Goal: Submit feedback/report problem

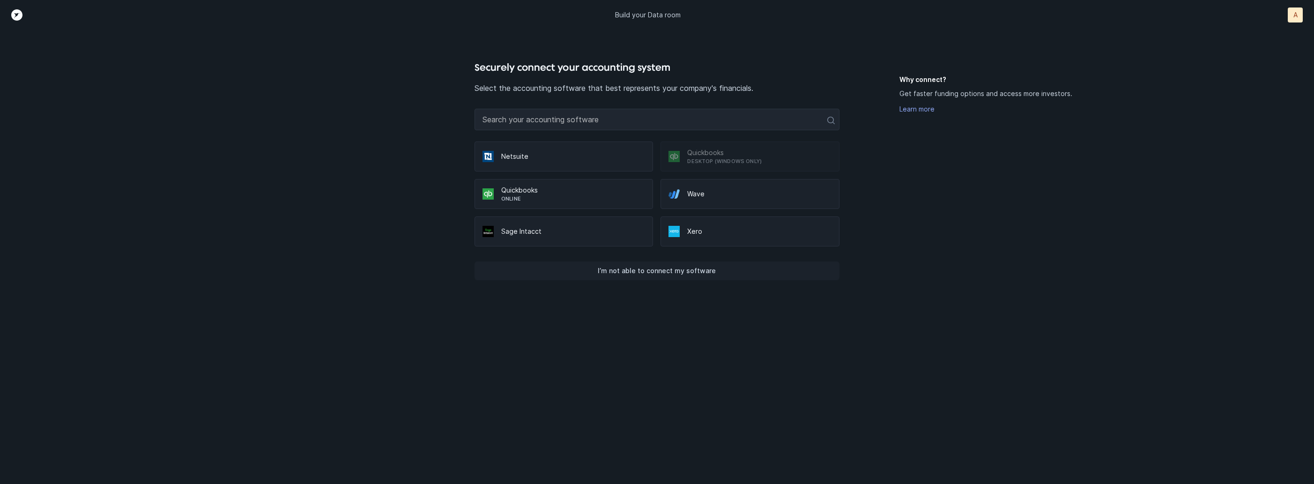
click at [654, 271] on p "I’m not able to connect my software" at bounding box center [657, 270] width 118 height 11
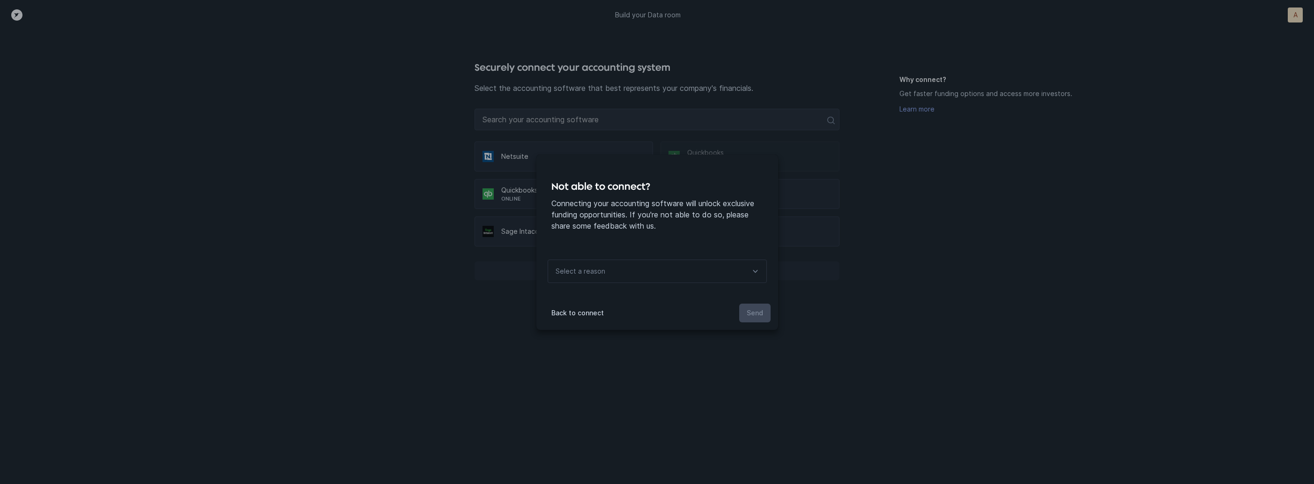
click at [654, 271] on div "Select a reason" at bounding box center [657, 271] width 219 height 23
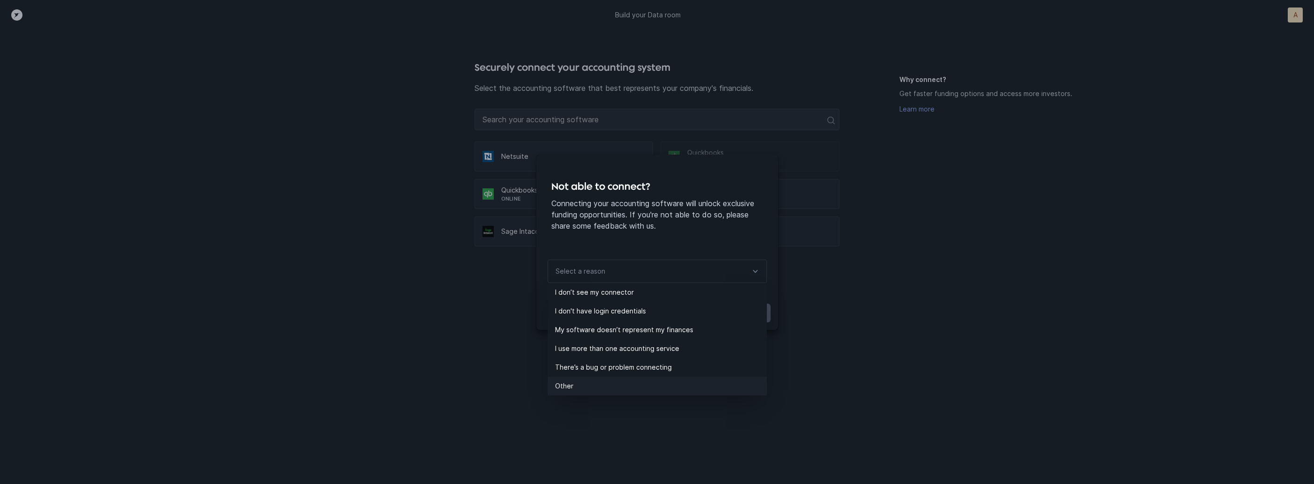
click at [625, 386] on p "Other" at bounding box center [661, 386] width 212 height 11
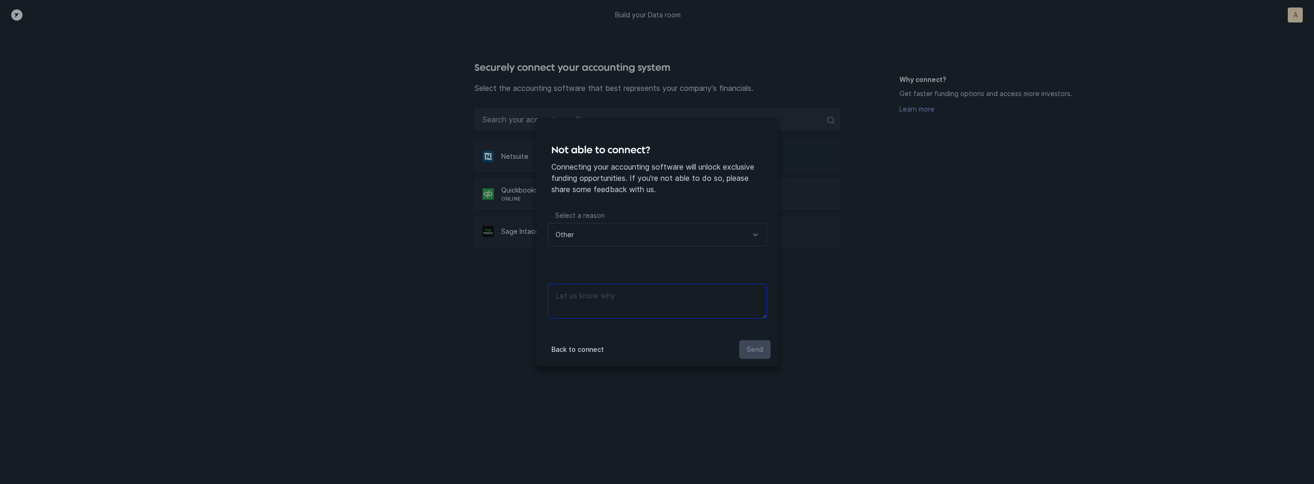
click at [628, 307] on textarea at bounding box center [657, 301] width 219 height 35
type textarea "files"
click at [751, 343] on button "Send" at bounding box center [754, 349] width 31 height 19
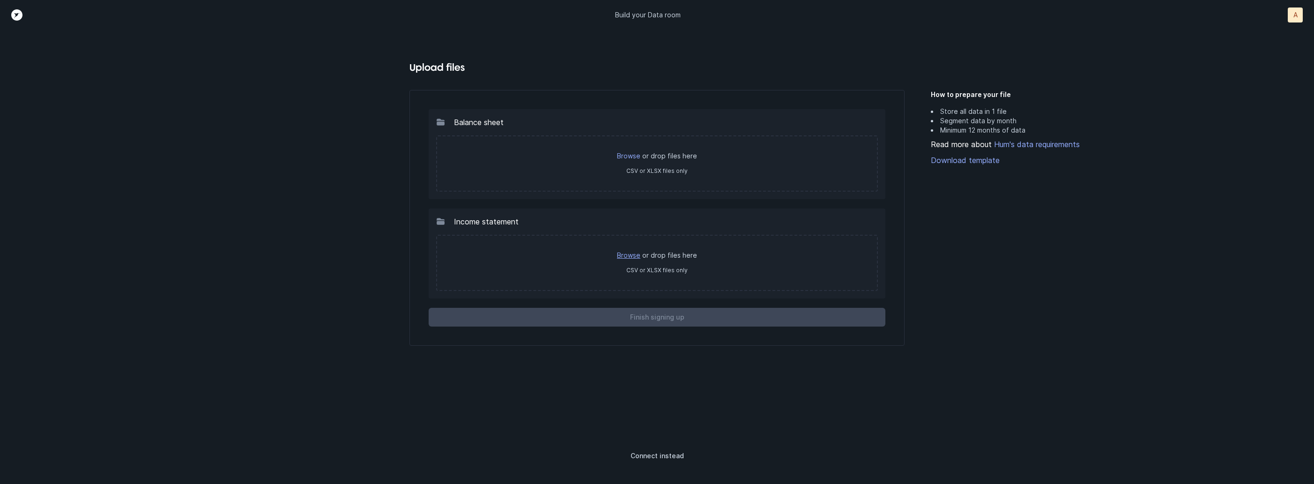
click at [627, 255] on link "Browse" at bounding box center [628, 255] width 23 height 8
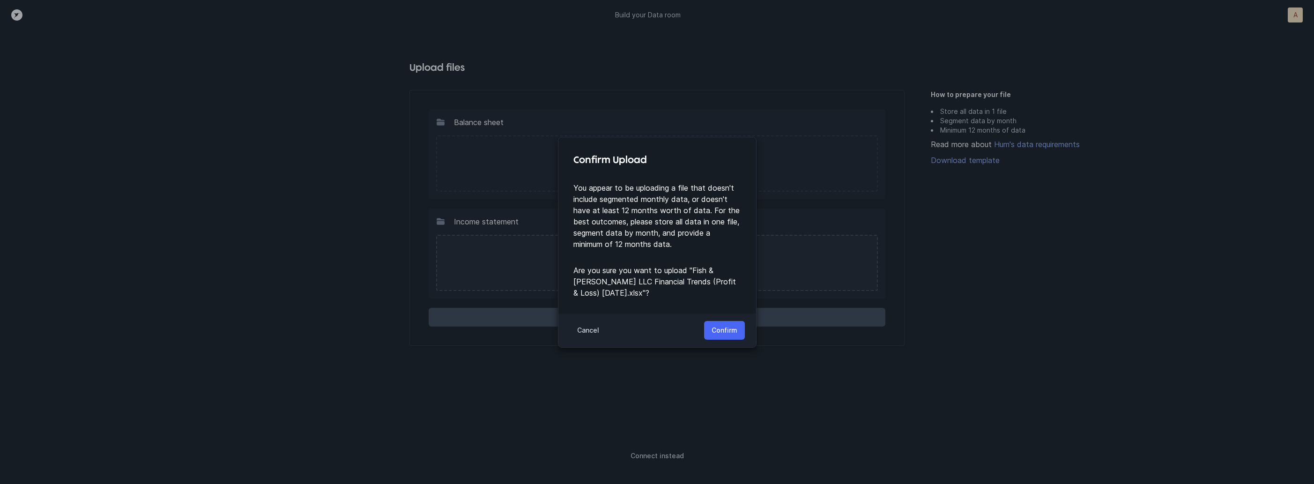
click at [731, 328] on p "Confirm" at bounding box center [725, 330] width 26 height 11
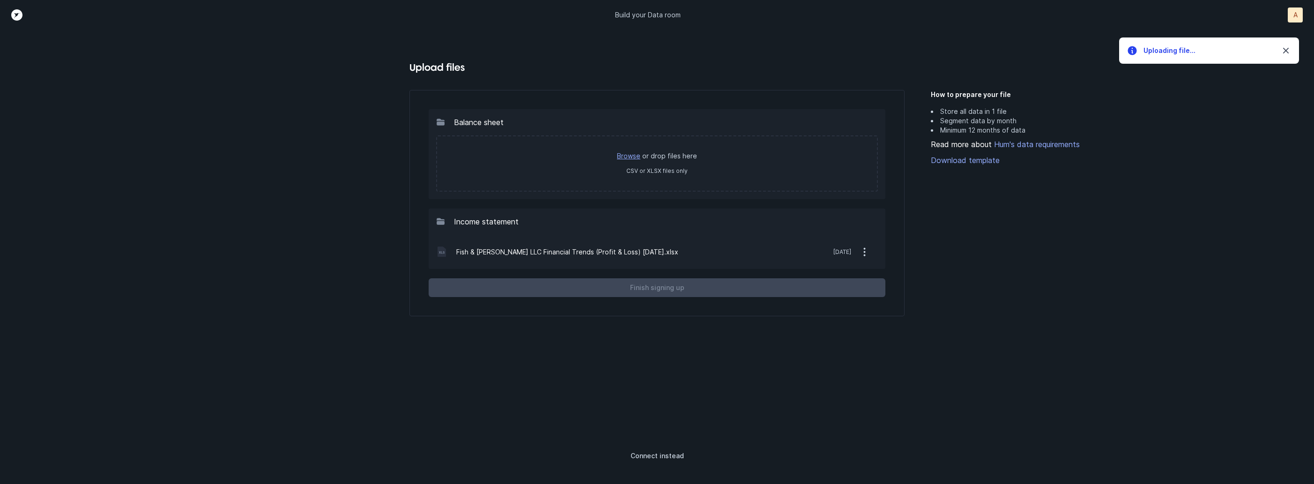
click at [636, 157] on link "Browse" at bounding box center [628, 156] width 23 height 8
